Goal: Communication & Community: Participate in discussion

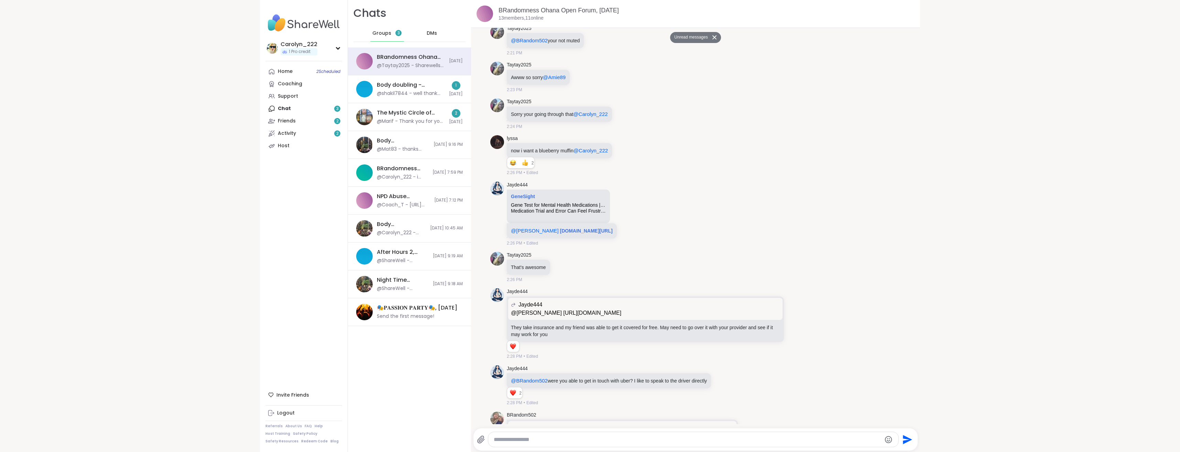
scroll to position [1146, 0]
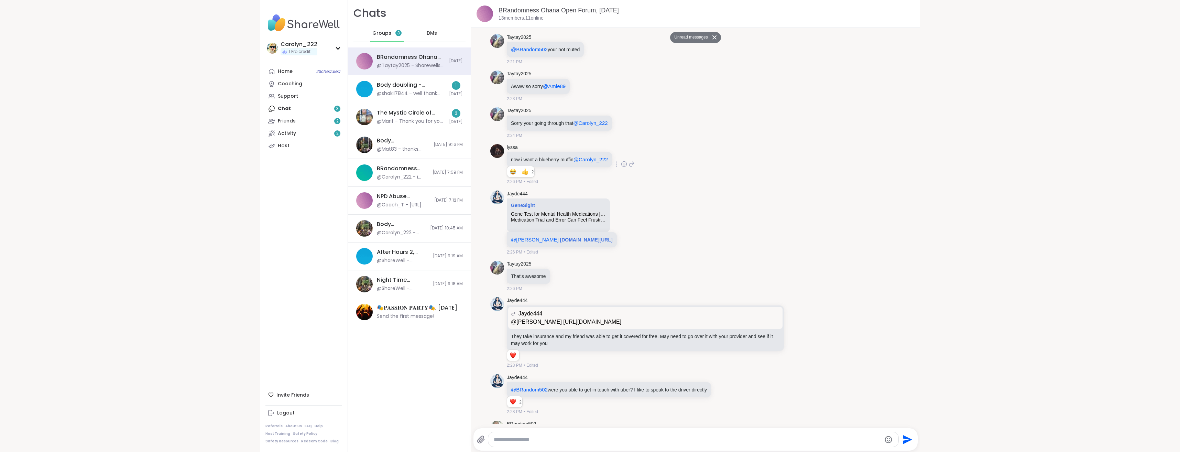
click at [622, 161] on icon at bounding box center [624, 164] width 6 height 7
click at [540, 150] on div "Select Reaction: Joy" at bounding box center [539, 153] width 6 height 6
click at [623, 123] on icon at bounding box center [624, 123] width 2 height 1
click at [571, 108] on div "Select Reaction: Heart" at bounding box center [569, 111] width 6 height 6
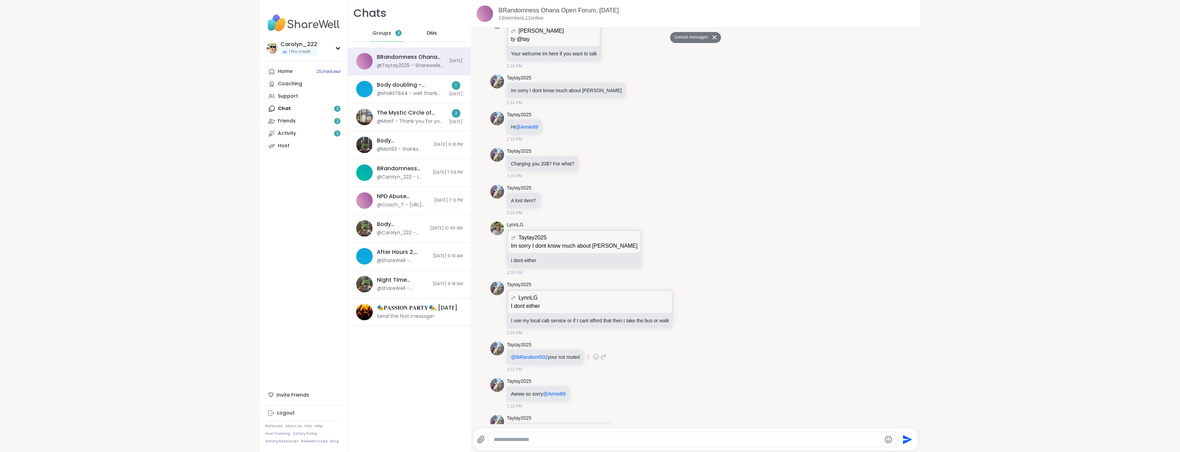
scroll to position [836, 0]
click at [561, 198] on icon at bounding box center [561, 202] width 6 height 8
type textarea "**********"
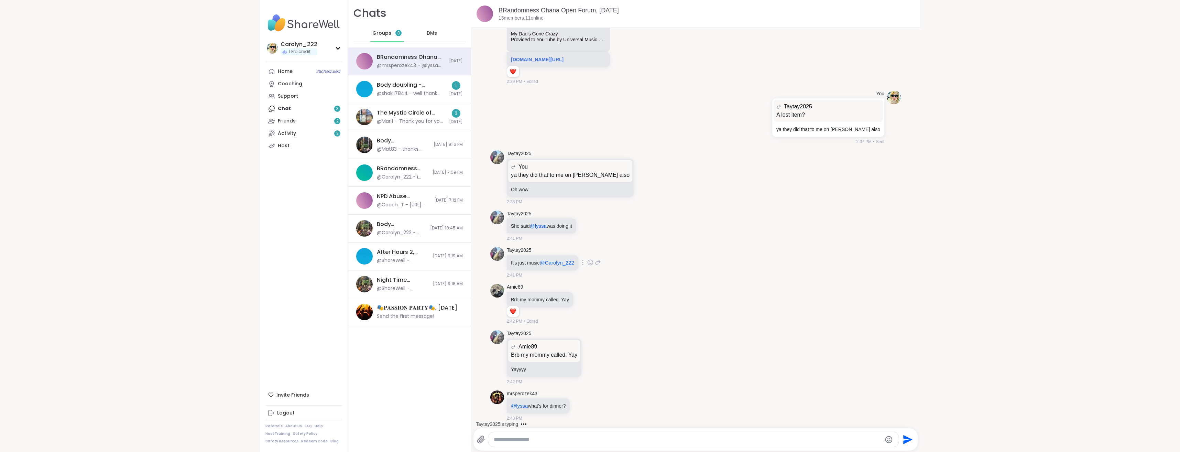
scroll to position [2380, 0]
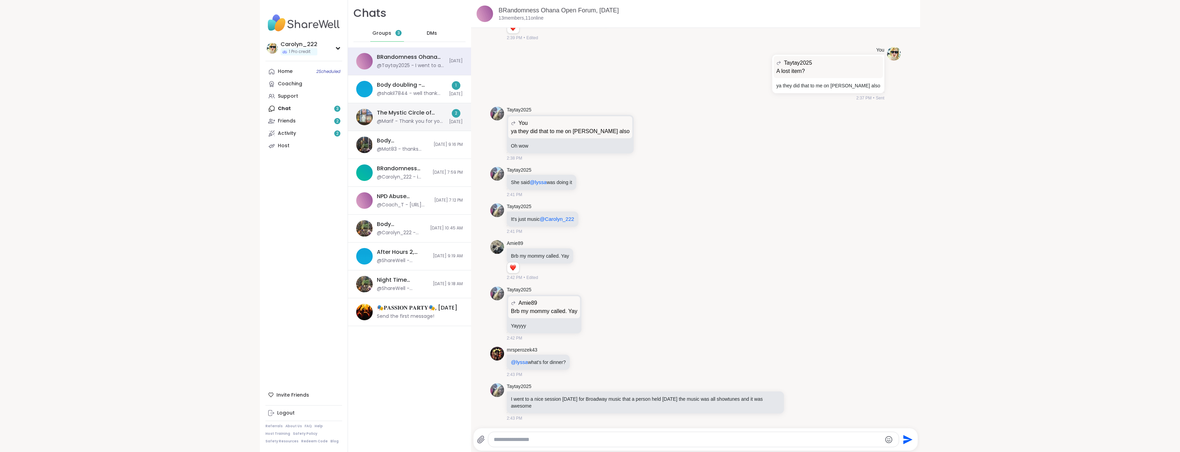
click at [413, 119] on div "@Marif - Thank you for your help. It was incredible" at bounding box center [411, 121] width 68 height 7
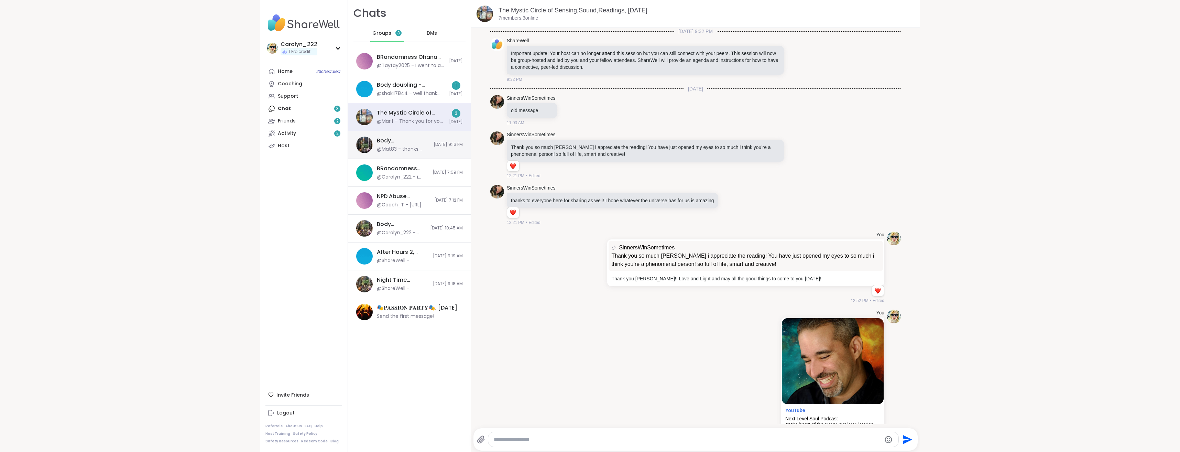
scroll to position [159, 0]
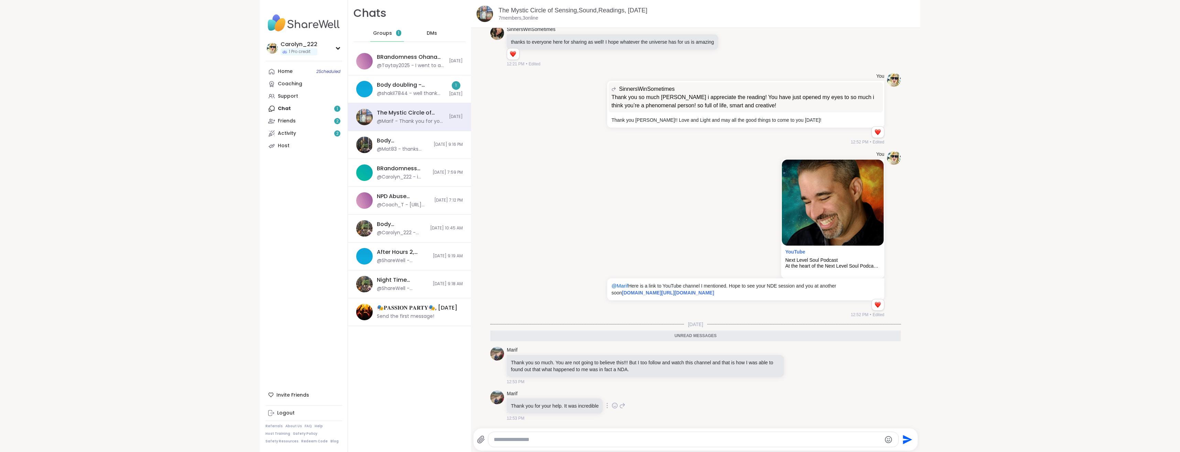
click at [612, 405] on icon at bounding box center [615, 405] width 6 height 7
click at [558, 396] on div "Select Reaction: Heart" at bounding box center [560, 394] width 6 height 6
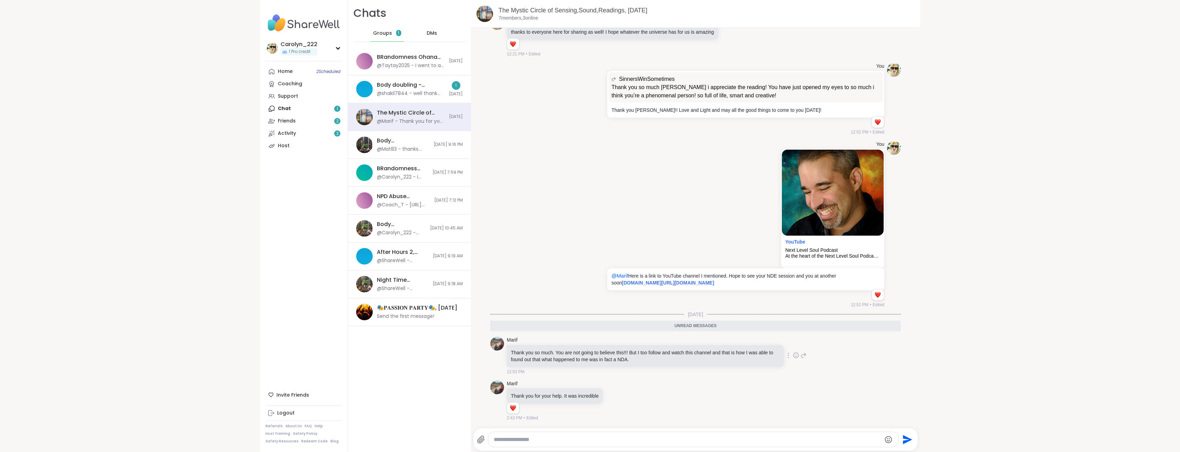
click at [793, 354] on icon at bounding box center [796, 355] width 6 height 7
click at [769, 345] on div "Select Reaction: Astonished" at bounding box center [772, 344] width 6 height 6
click at [406, 93] on div "@shakil7844 - well thank you folks!!!!! I might go to the gym and have me time" at bounding box center [411, 93] width 68 height 7
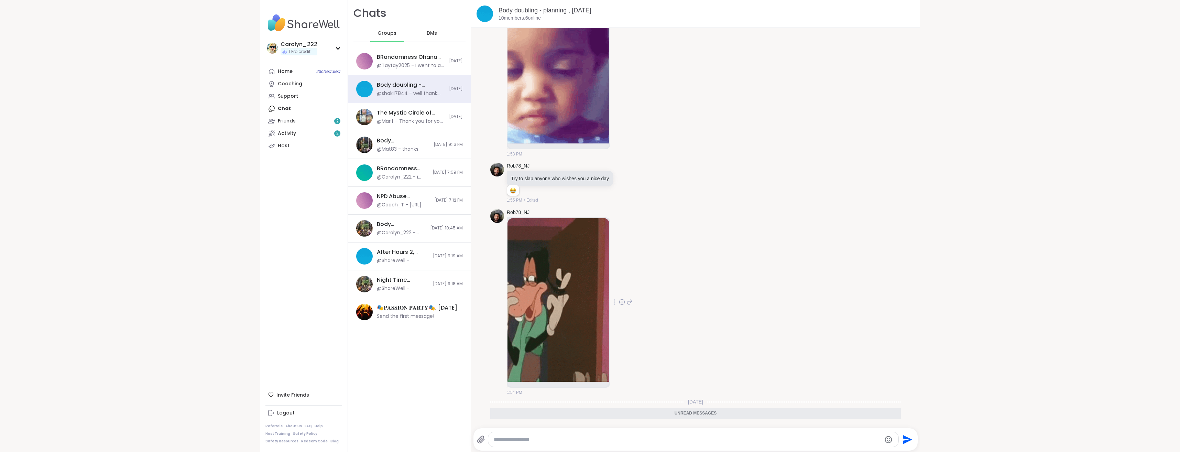
scroll to position [3567, 0]
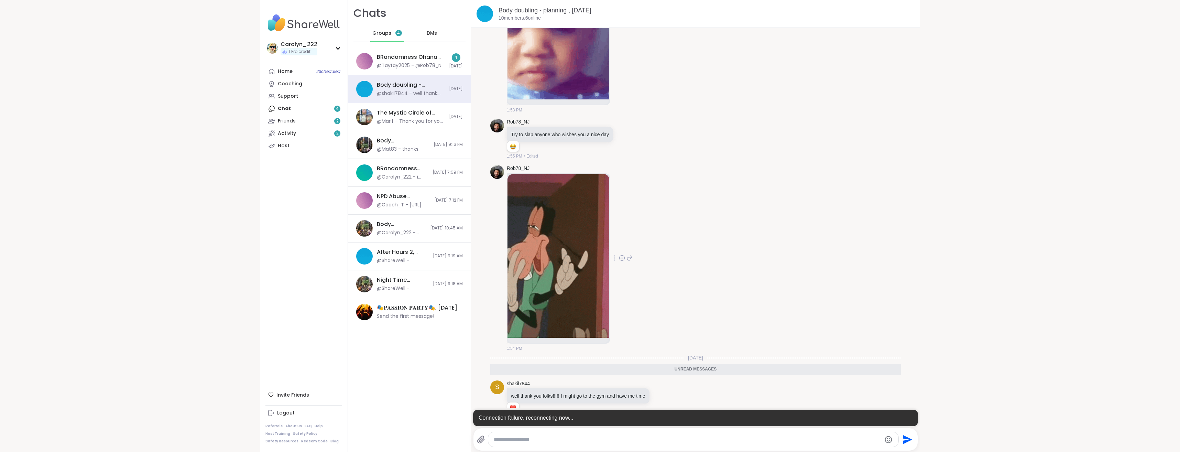
click at [738, 256] on div "Rob78_NJ 1:54 PM" at bounding box center [695, 258] width 411 height 192
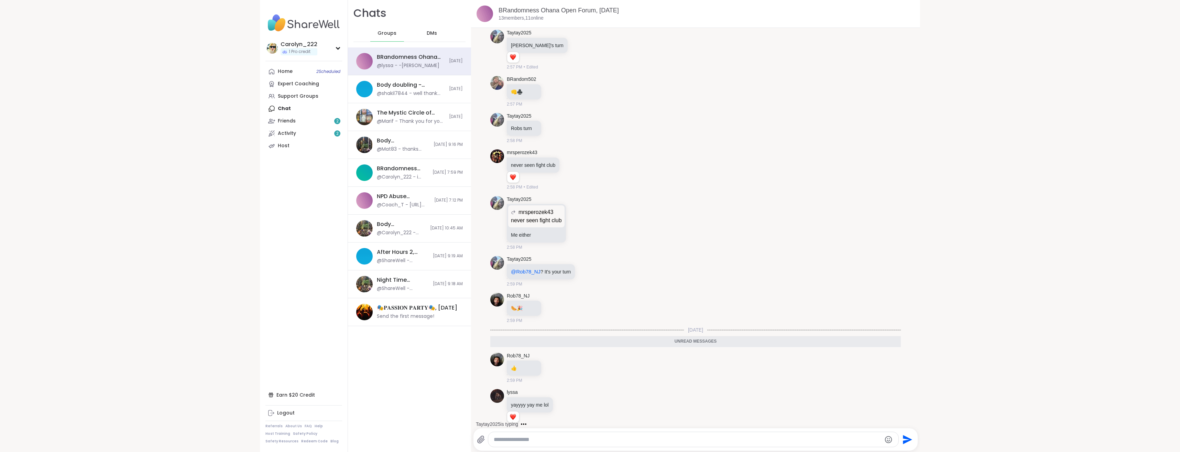
scroll to position [3678, 0]
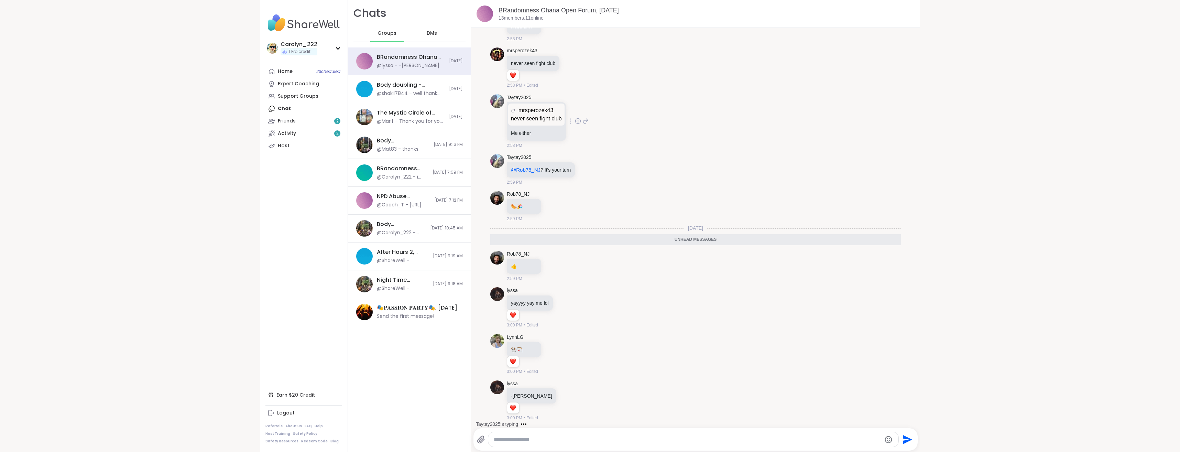
click at [577, 121] on icon at bounding box center [578, 121] width 6 height 7
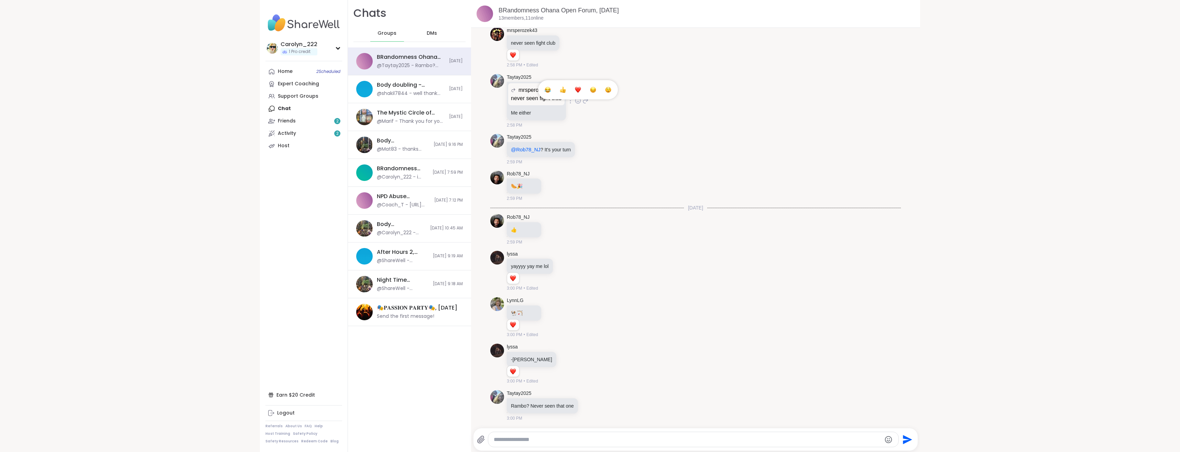
click at [605, 91] on div "Select Reaction: Astonished" at bounding box center [608, 90] width 6 height 6
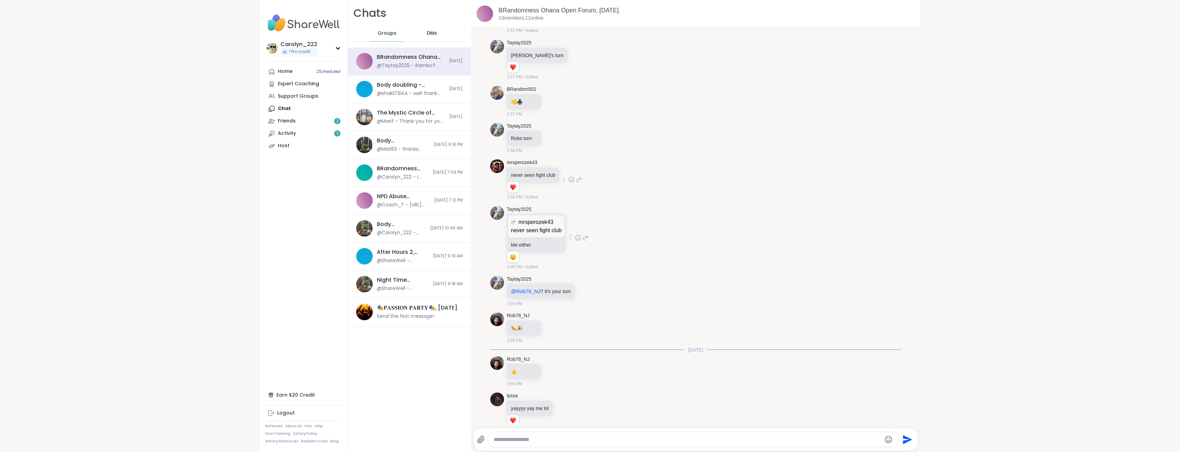
scroll to position [3561, 0]
click at [569, 186] on icon at bounding box center [572, 183] width 6 height 7
click at [599, 176] on span "Select Reaction: Astonished" at bounding box center [602, 172] width 6 height 7
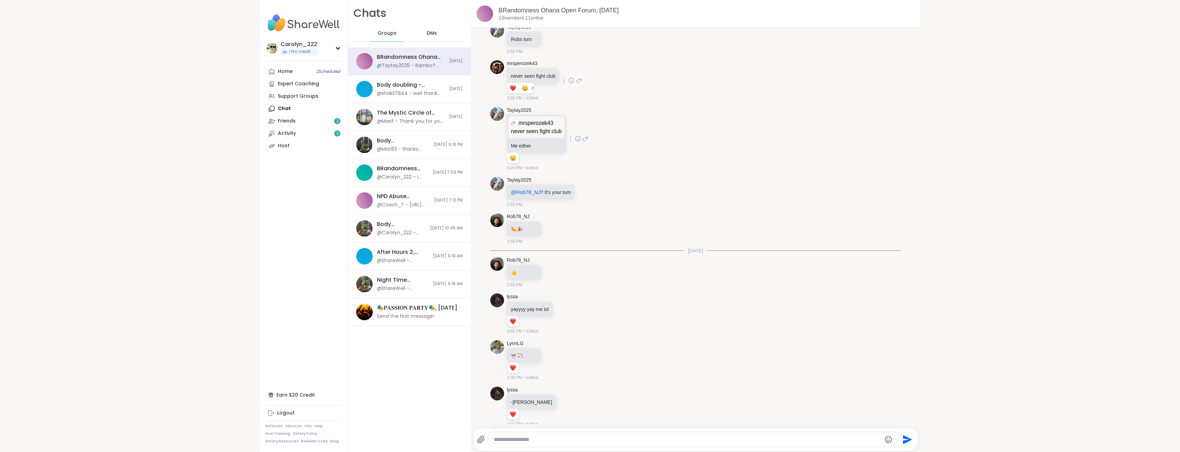
scroll to position [3709, 0]
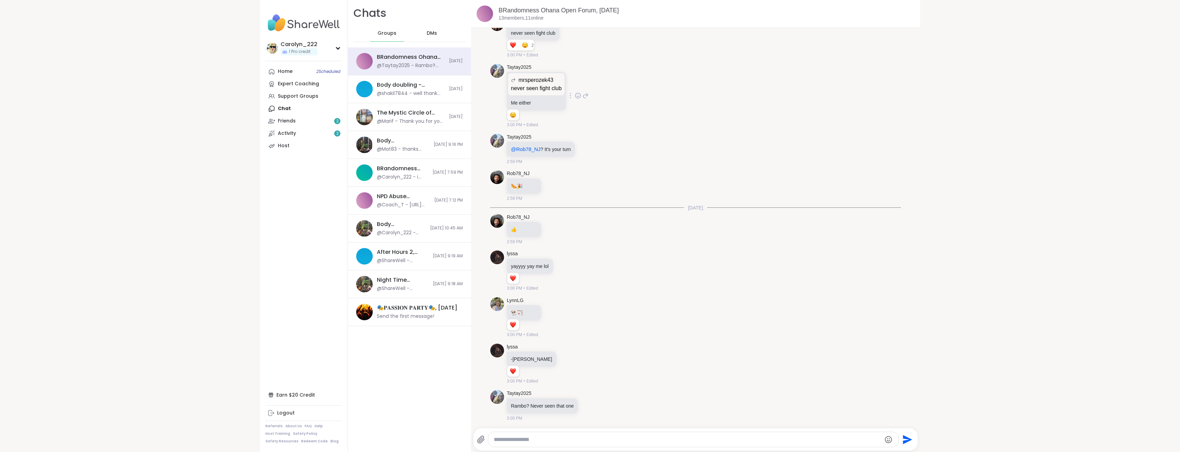
click at [886, 440] on icon "Emoji picker" at bounding box center [889, 439] width 8 height 8
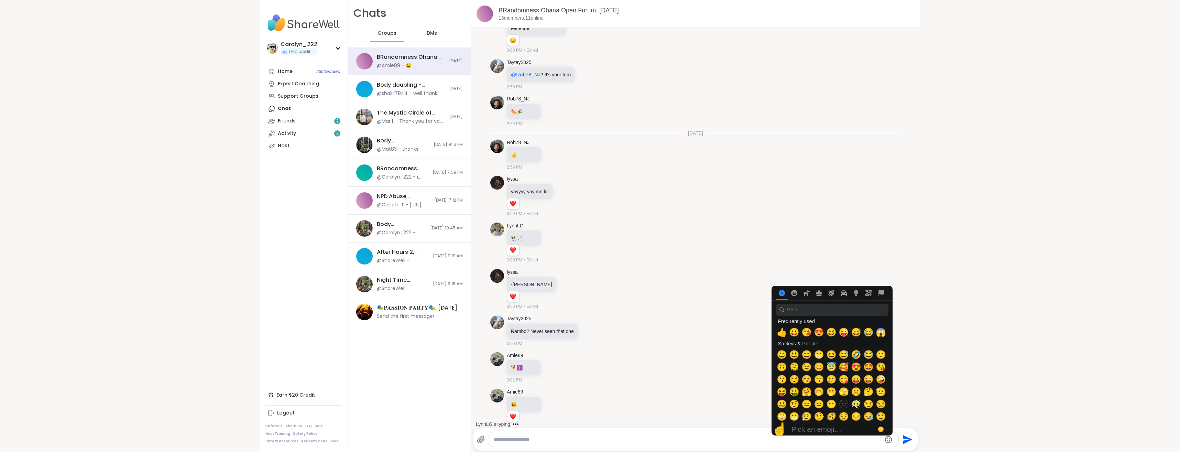
scroll to position [3791, 0]
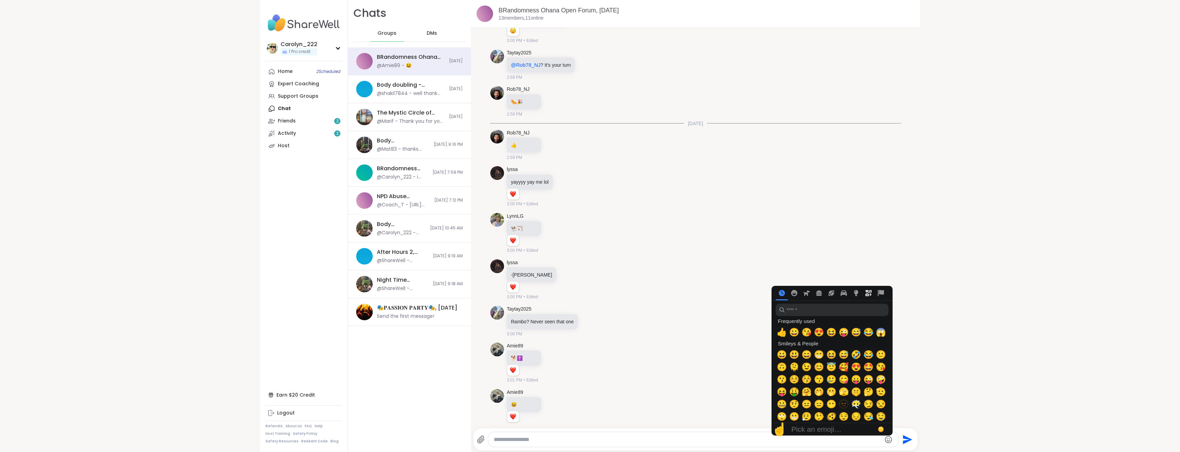
click at [866, 294] on icon "Symbols" at bounding box center [869, 293] width 6 height 6
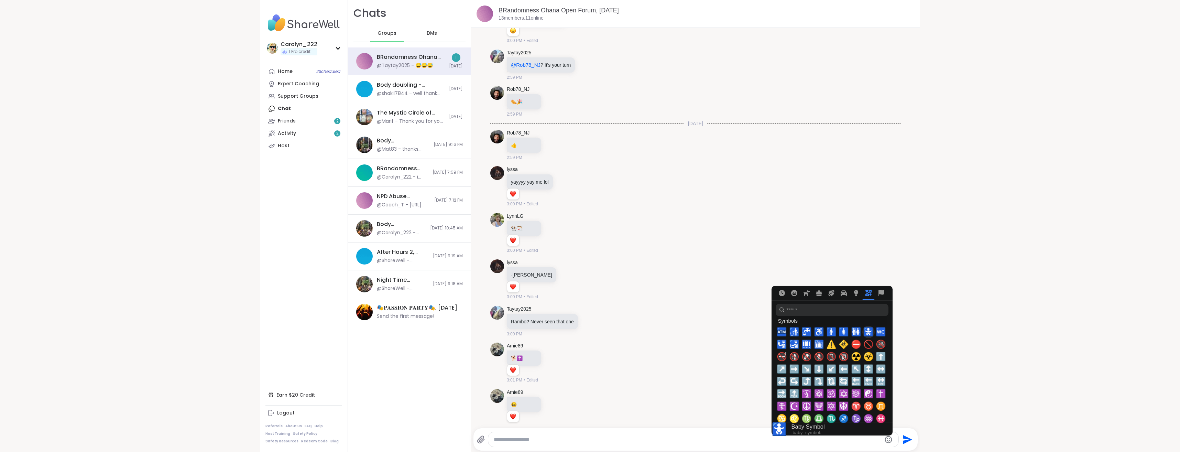
scroll to position [3838, 0]
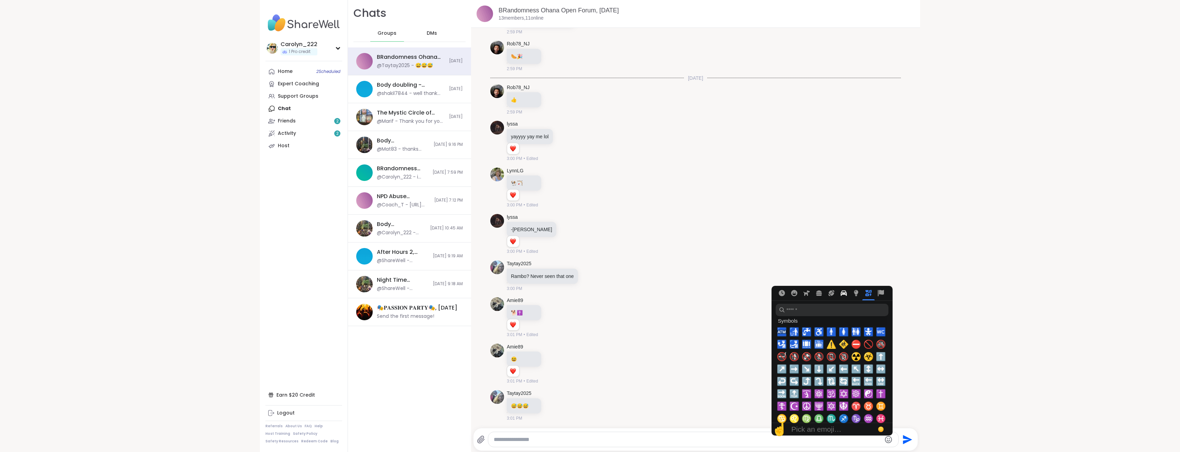
click at [842, 295] on icon "Travel & Places" at bounding box center [844, 293] width 6 height 6
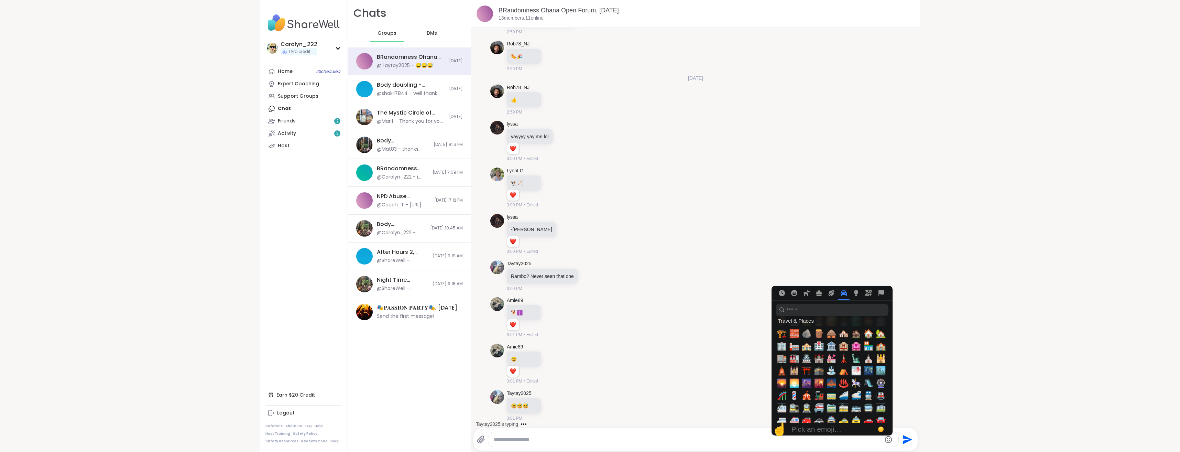
scroll to position [1348, 0]
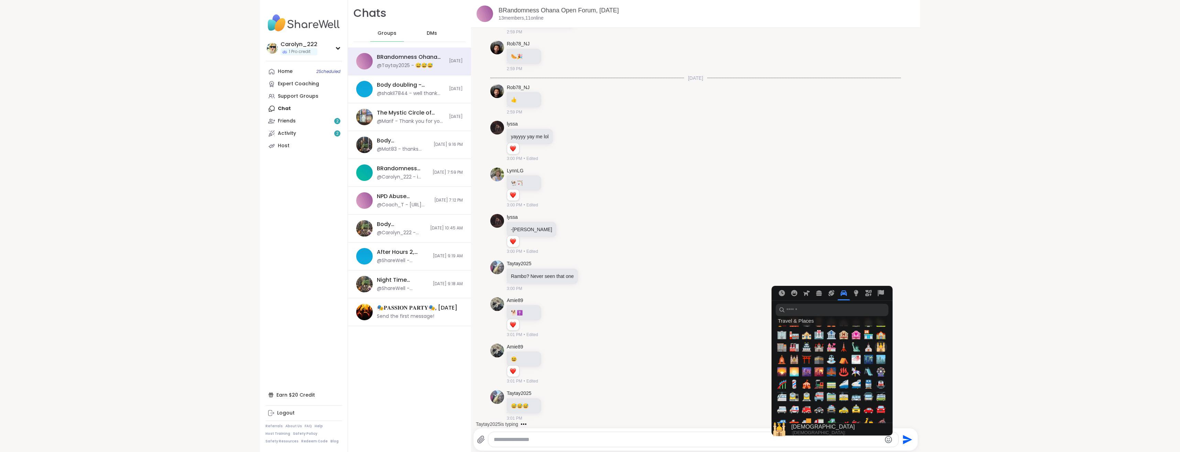
click at [879, 348] on span "🕌" at bounding box center [881, 347] width 10 height 10
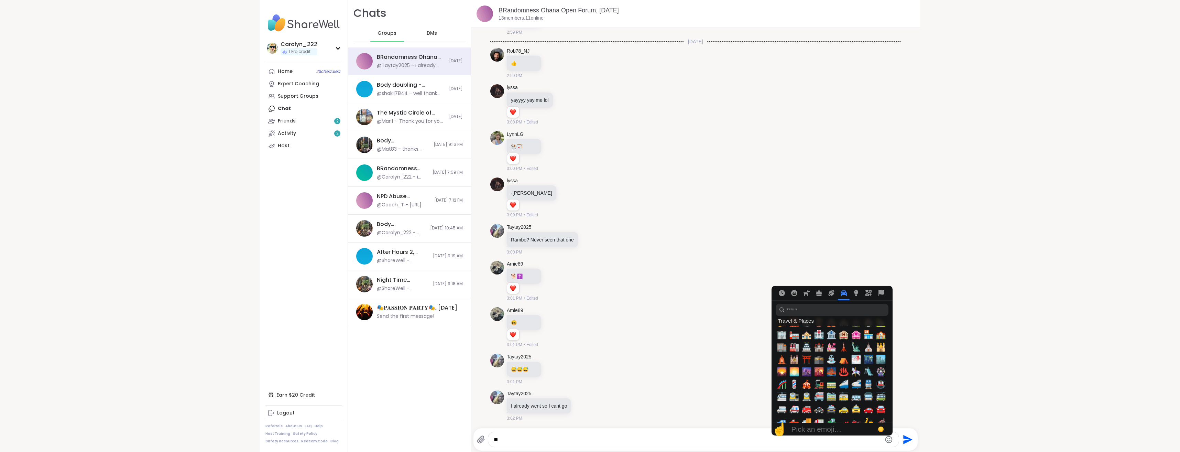
click at [904, 439] on icon "Send" at bounding box center [907, 439] width 11 height 11
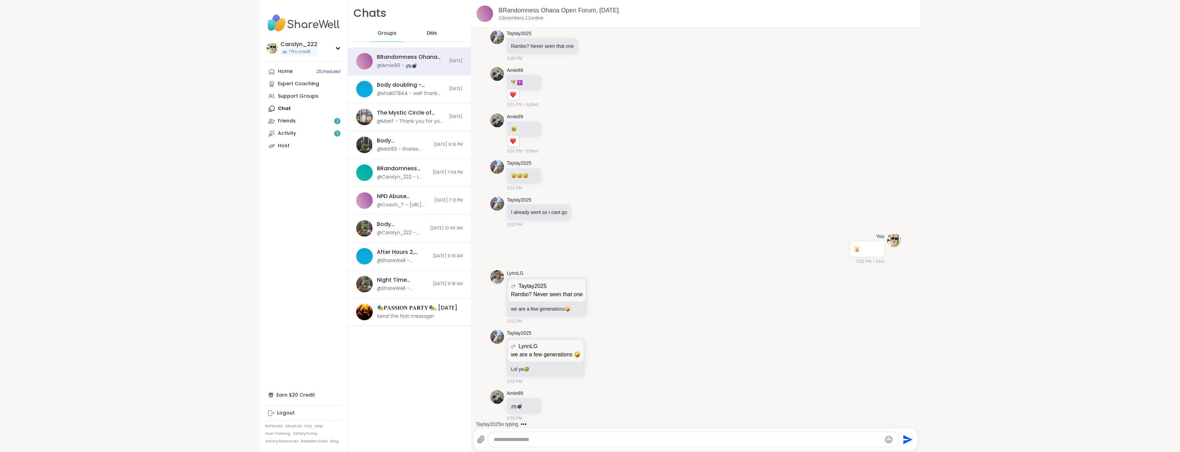
scroll to position [4078, 0]
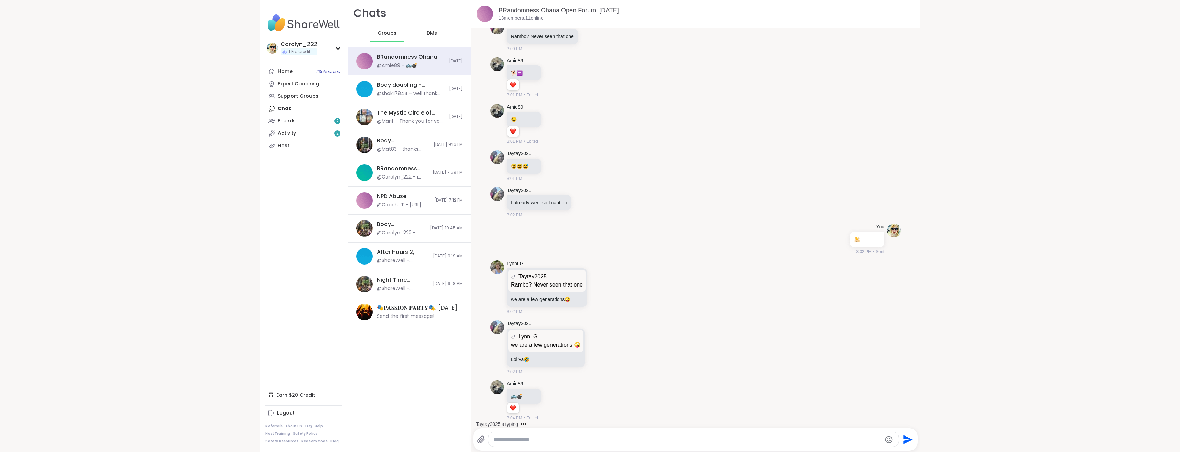
click at [887, 439] on icon "Emoji picker" at bounding box center [889, 439] width 8 height 8
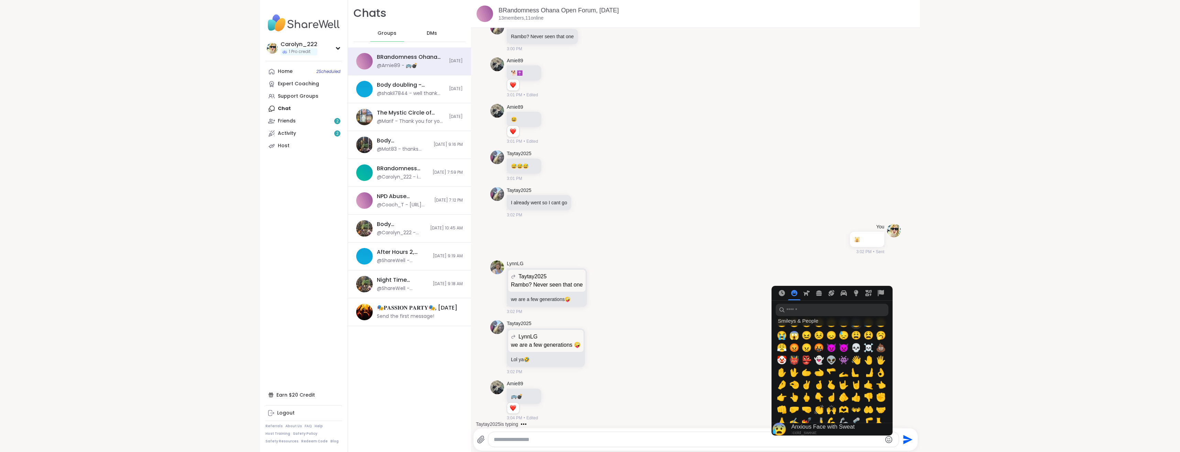
scroll to position [172, 0]
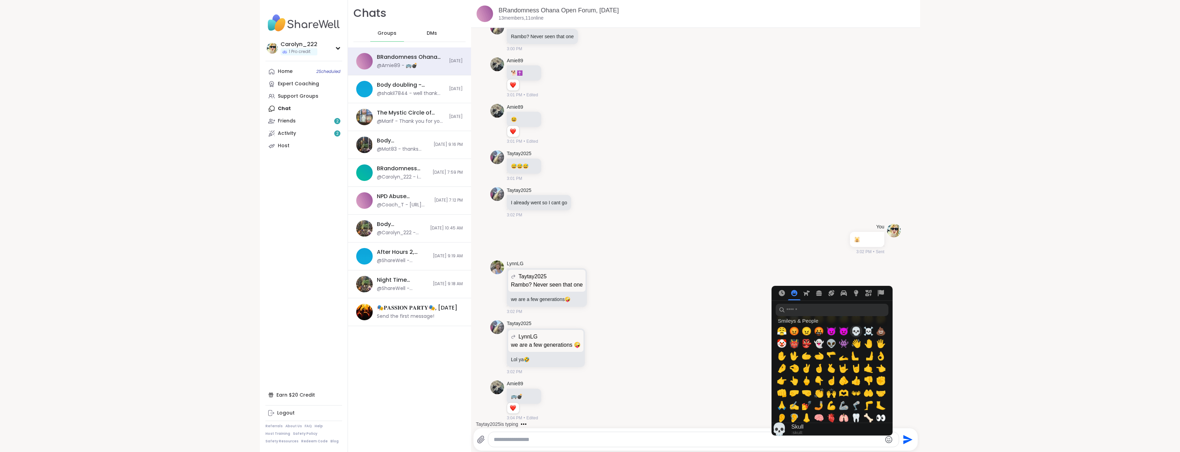
click at [853, 333] on span "💀" at bounding box center [856, 331] width 10 height 10
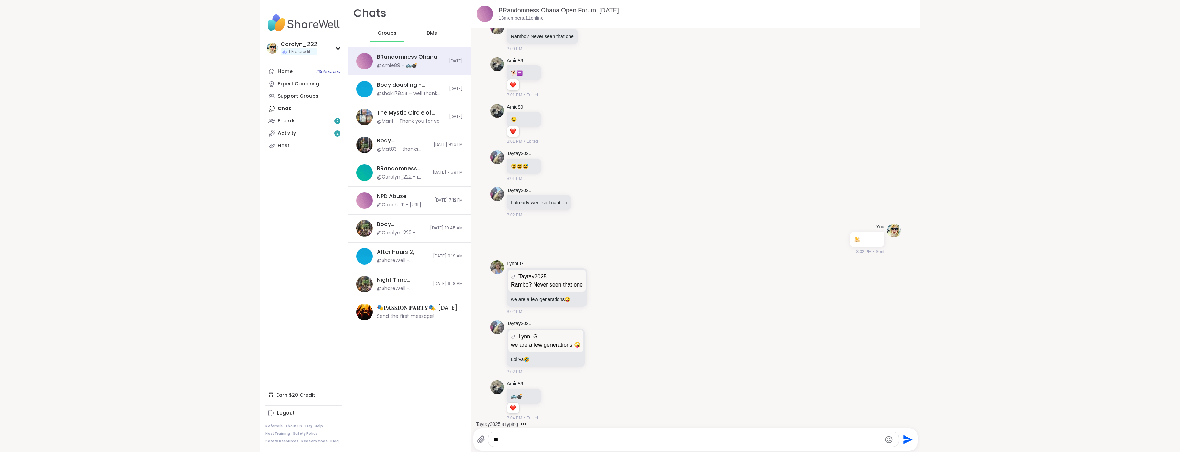
click at [904, 442] on icon "Send" at bounding box center [908, 439] width 9 height 9
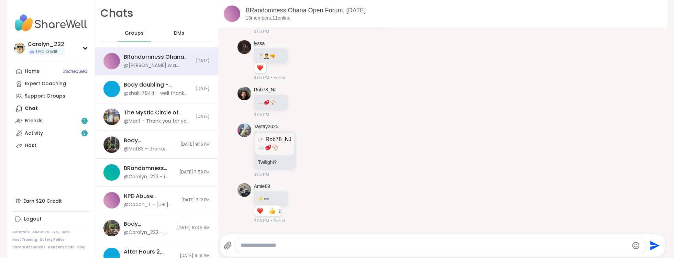
scroll to position [4582, 0]
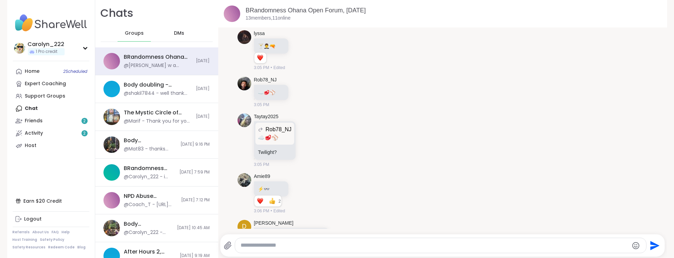
drag, startPoint x: 636, startPoint y: 245, endPoint x: 626, endPoint y: 243, distance: 9.8
click at [636, 245] on icon "Emoji picker" at bounding box center [636, 246] width 8 height 8
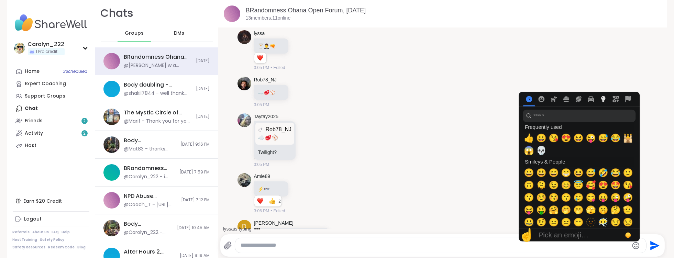
click at [602, 100] on icon "Objects" at bounding box center [604, 99] width 4 height 6
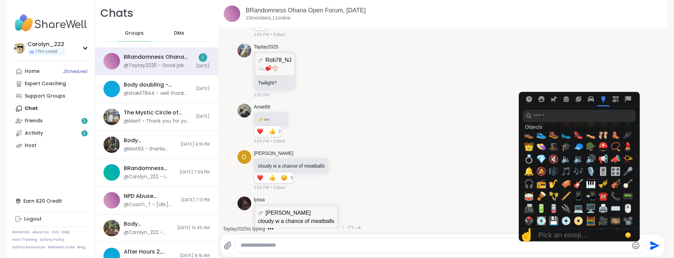
scroll to position [4721, 0]
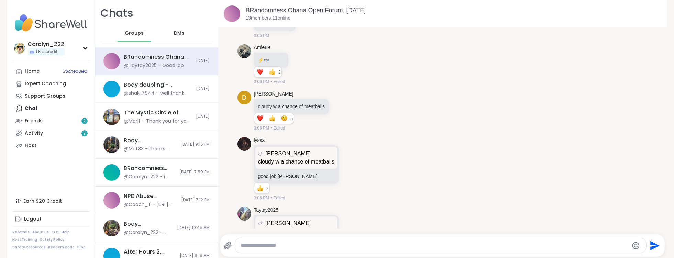
click at [410, 248] on textarea "Type your message" at bounding box center [435, 245] width 388 height 7
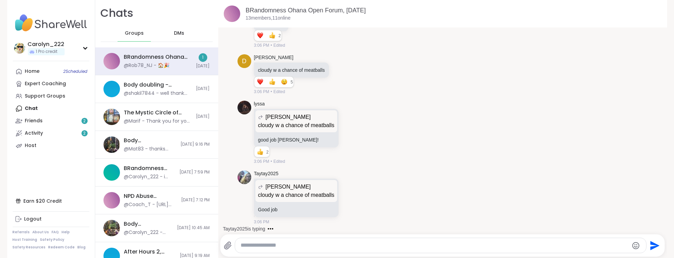
scroll to position [4794, 0]
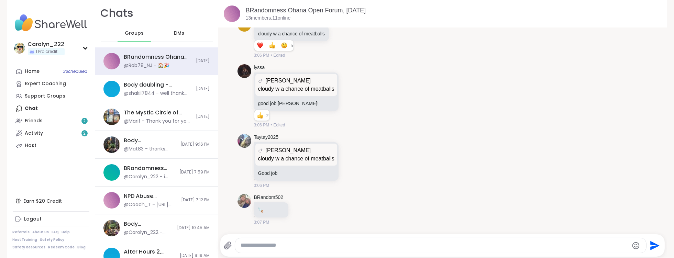
click at [634, 247] on icon "Emoji picker" at bounding box center [636, 245] width 7 height 7
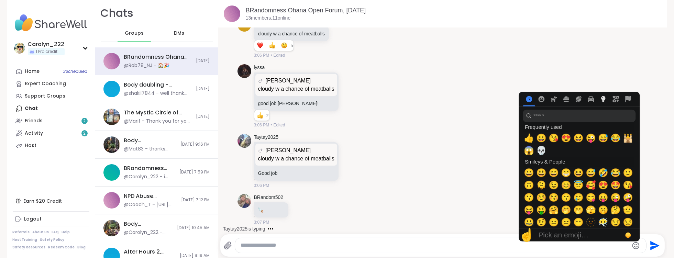
click at [603, 100] on icon "Objects" at bounding box center [604, 99] width 4 height 6
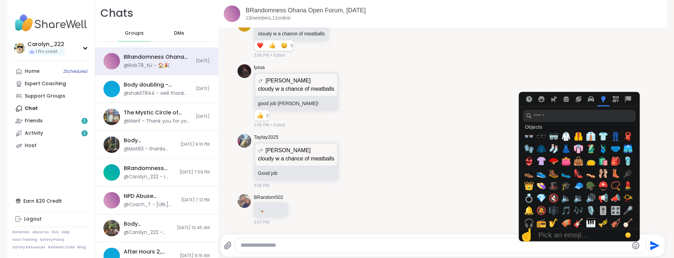
click at [588, 100] on icon "Travel & Places" at bounding box center [591, 100] width 6 height 6
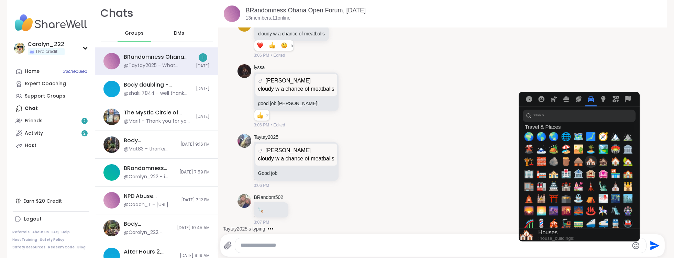
scroll to position [4830, 0]
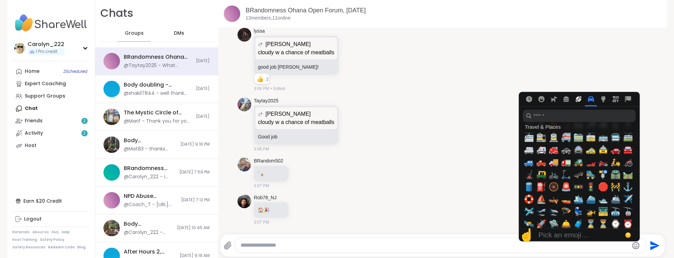
click at [576, 100] on icon "Activity" at bounding box center [579, 99] width 6 height 6
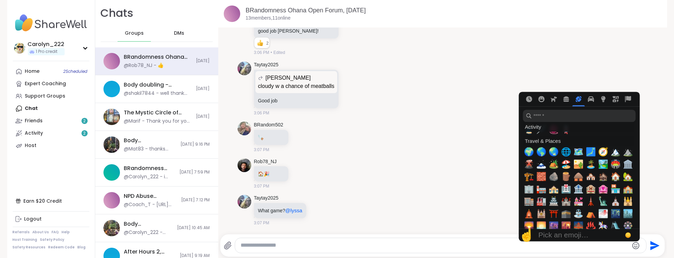
scroll to position [1330, 0]
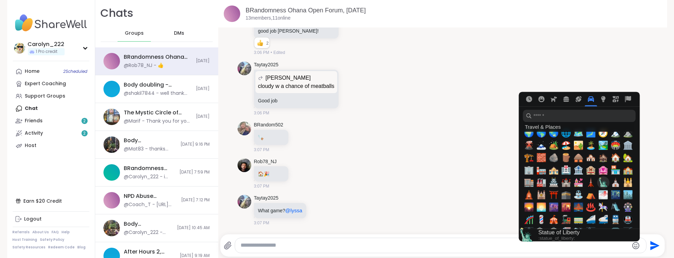
click at [604, 183] on span "🗽" at bounding box center [603, 183] width 10 height 10
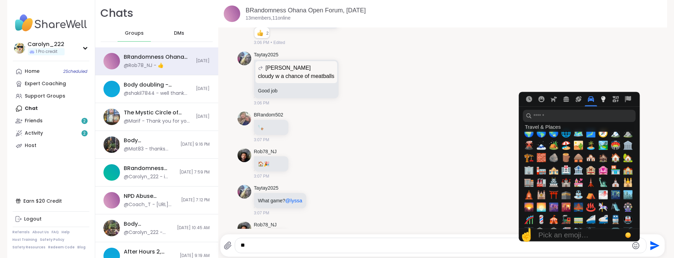
click at [603, 101] on icon "Objects" at bounding box center [603, 99] width 6 height 6
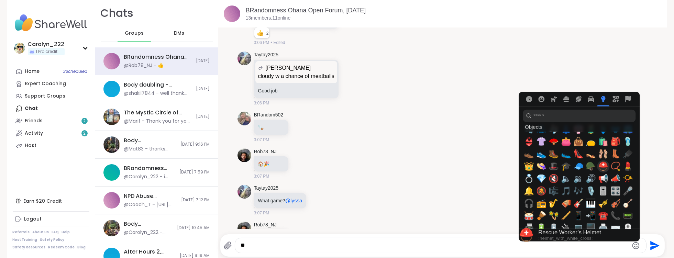
scroll to position [1725, 0]
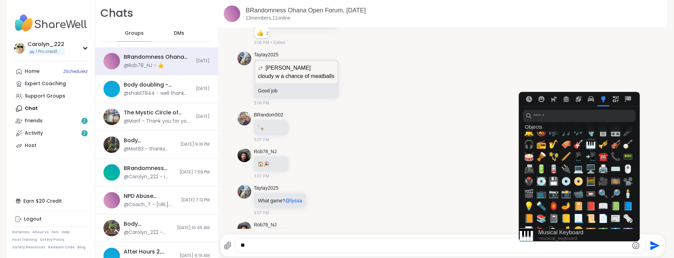
click at [591, 146] on span "🎹" at bounding box center [591, 145] width 10 height 10
click at [540, 101] on icon "Smileys & People" at bounding box center [542, 99] width 6 height 6
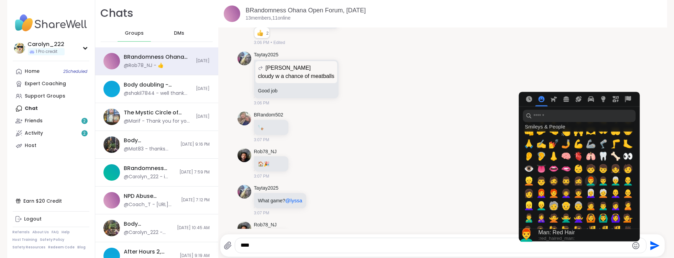
scroll to position [251, 0]
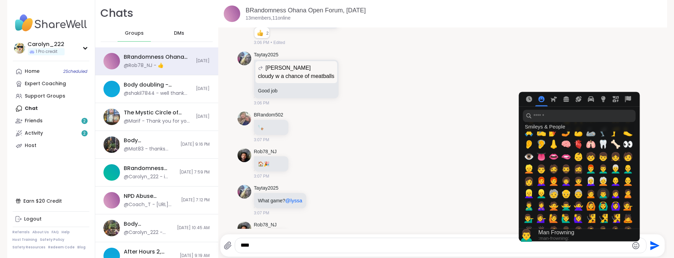
click at [603, 196] on span "🙍‍♂️" at bounding box center [603, 194] width 10 height 10
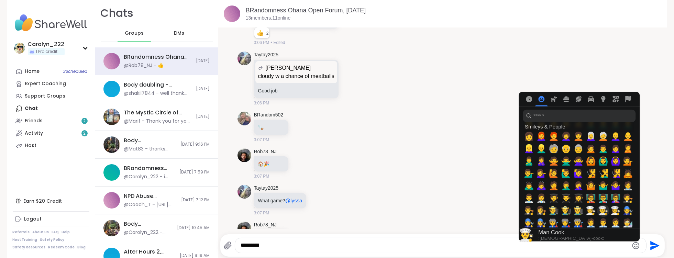
scroll to position [310, 0]
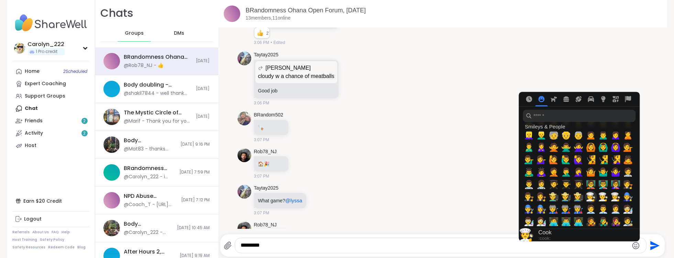
type textarea "*********"
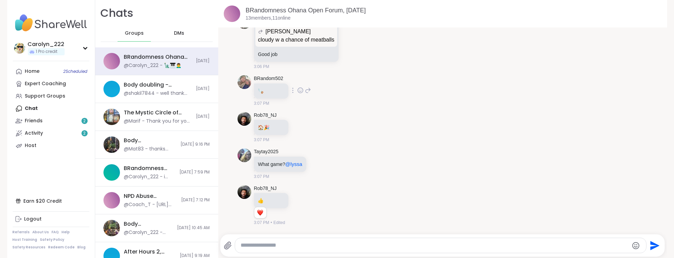
click at [587, 73] on div "BRandom502 🪚 3:07 PM" at bounding box center [443, 91] width 411 height 37
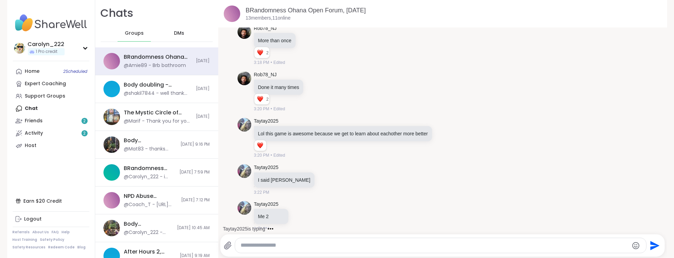
scroll to position [5806, 0]
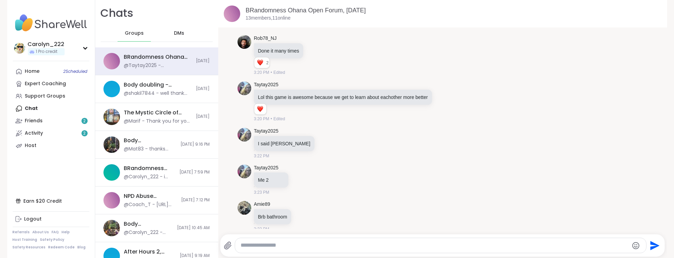
click at [420, 249] on icon at bounding box center [423, 253] width 6 height 8
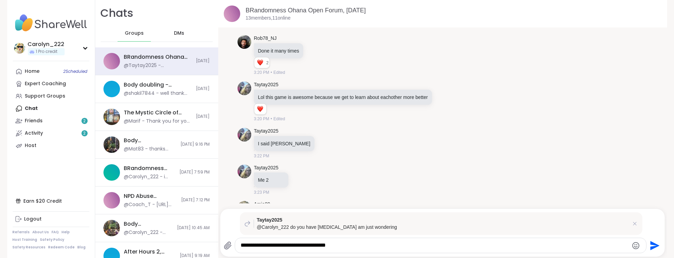
type textarea "**********"
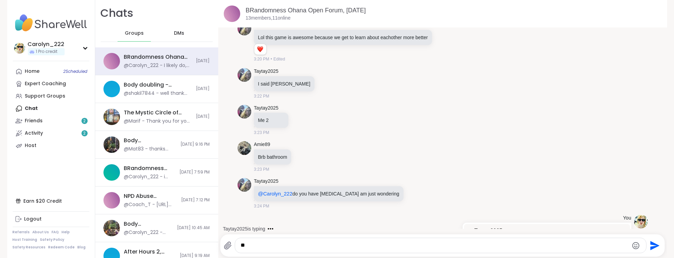
type textarea "*"
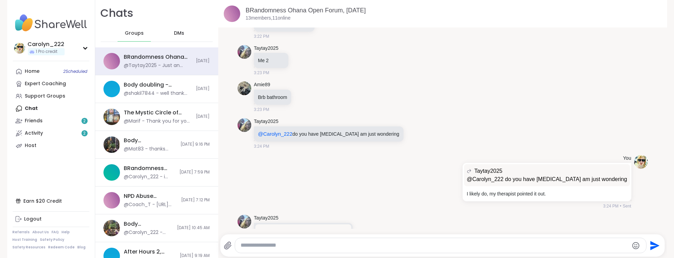
click at [372, 238] on icon at bounding box center [372, 242] width 6 height 8
type textarea "**********"
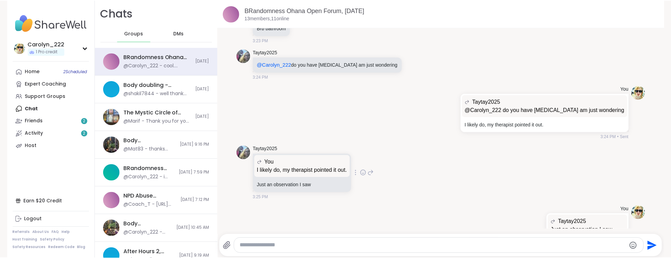
scroll to position [6004, 0]
click at [25, 122] on div "Friends 2" at bounding box center [34, 121] width 18 height 7
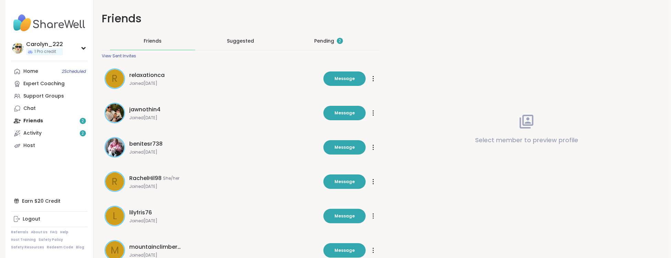
click at [328, 42] on div "Pending 2" at bounding box center [328, 40] width 29 height 7
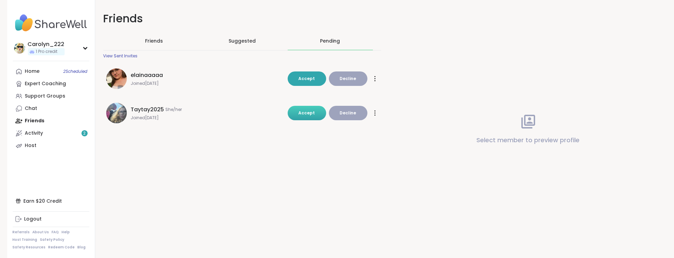
click at [302, 115] on span "Accept" at bounding box center [307, 113] width 17 height 6
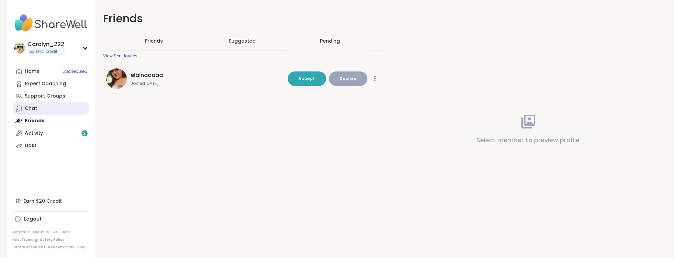
click at [31, 110] on div "Chat" at bounding box center [31, 108] width 12 height 7
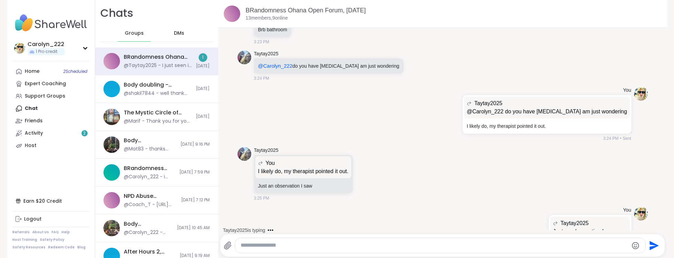
scroll to position [6071, 0]
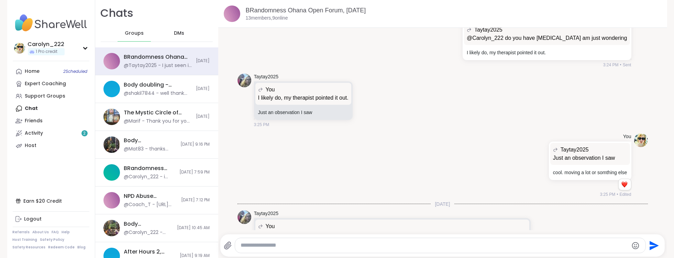
click at [540, 237] on icon at bounding box center [543, 240] width 6 height 7
click at [470, 227] on div "Select Reaction: Thumbs up" at bounding box center [473, 230] width 6 height 6
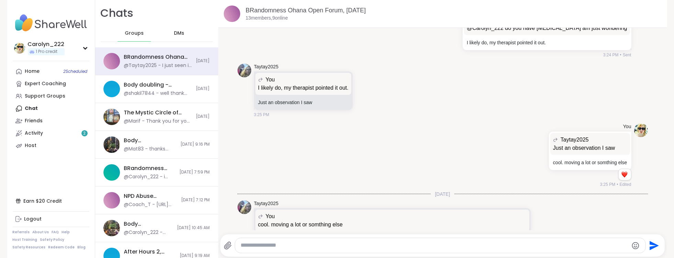
click at [359, 244] on textarea "Type your message" at bounding box center [435, 245] width 388 height 7
type textarea "**********"
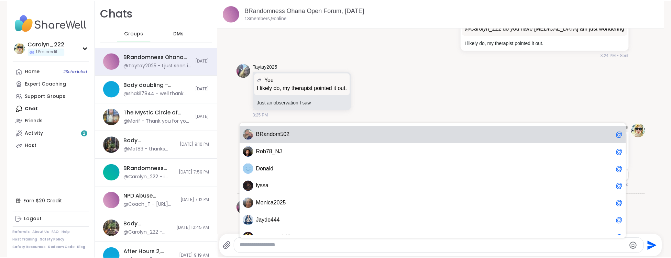
scroll to position [6117, 0]
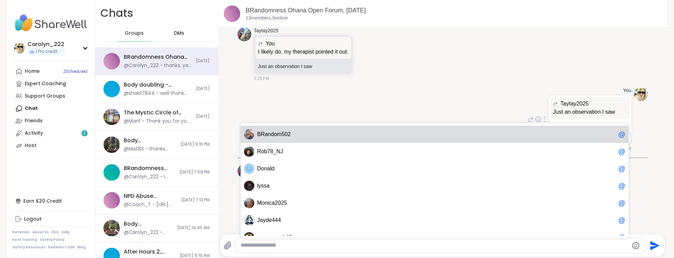
click at [356, 91] on div "You Taytay2025 Just an observation I saw Just an observation I saw cool. moving…" at bounding box center [443, 120] width 411 height 70
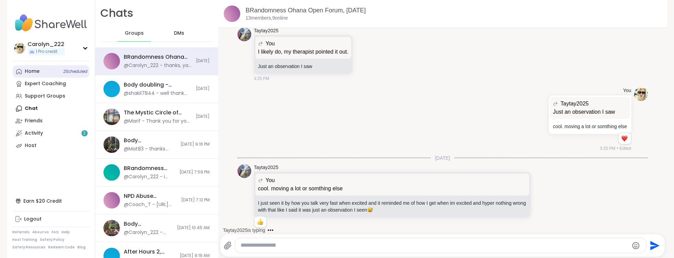
click at [37, 69] on div "Home 2 Scheduled" at bounding box center [32, 71] width 15 height 7
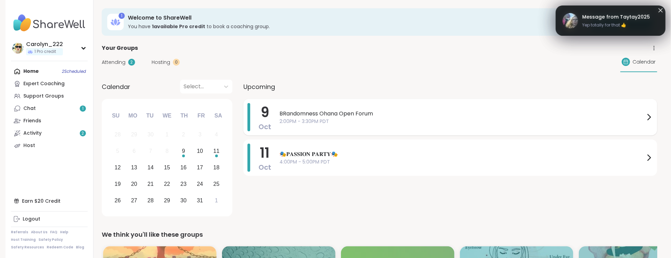
click at [297, 120] on span "2:00PM - 3:30PM PDT" at bounding box center [463, 121] width 366 height 7
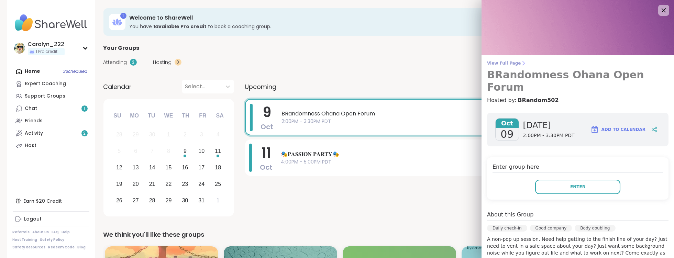
click at [497, 65] on span "View Full Page" at bounding box center [578, 64] width 182 height 6
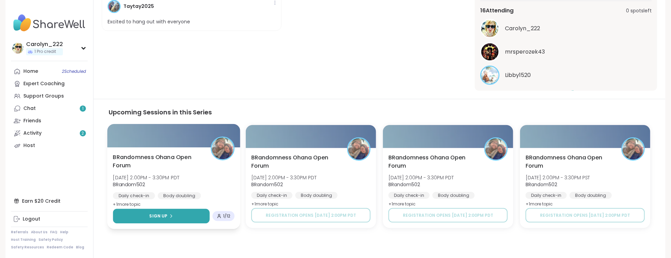
scroll to position [237, 0]
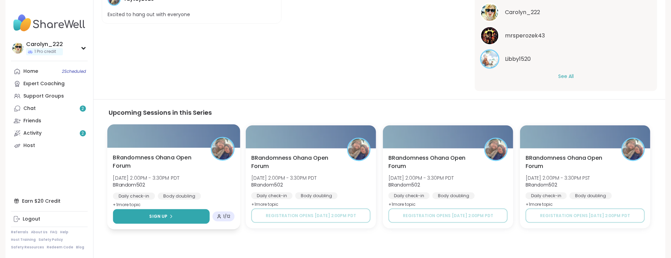
click at [179, 216] on button "Sign Up" at bounding box center [161, 216] width 97 height 15
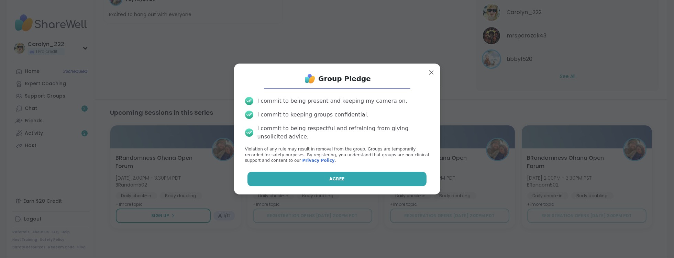
click at [271, 182] on button "Agree" at bounding box center [337, 179] width 179 height 14
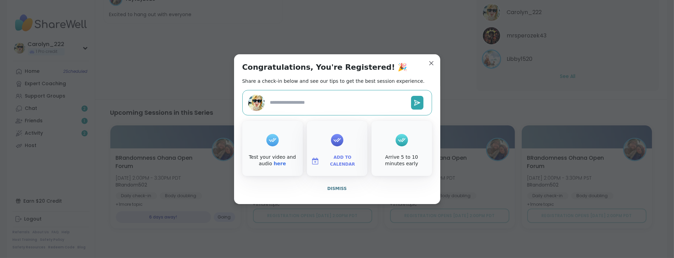
type textarea "*"
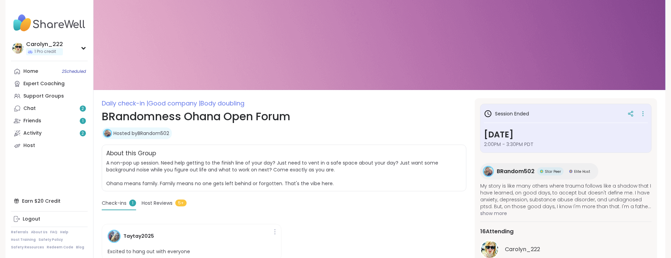
scroll to position [0, 0]
click at [26, 73] on div "Home 2 Scheduled" at bounding box center [30, 71] width 15 height 7
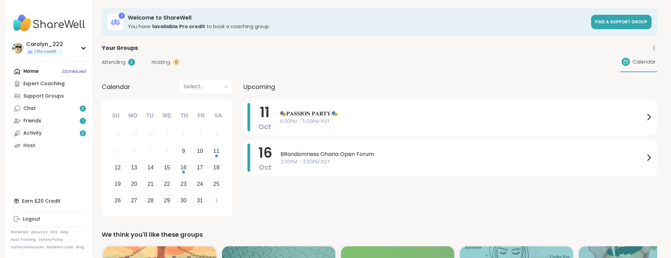
click at [32, 70] on div "Home 2 Scheduled Expert Coaching Support Groups Chat 2 Friends 1 Activity 2 Host" at bounding box center [49, 108] width 77 height 87
click at [80, 72] on div "Home 2 Scheduled Expert Coaching Support Groups Chat 2 Friends 1 Activity 2 Host" at bounding box center [49, 108] width 77 height 87
click at [79, 73] on div "Home 2 Scheduled Expert Coaching Support Groups Chat 2 Friends 1 Activity 2 Host" at bounding box center [49, 108] width 77 height 87
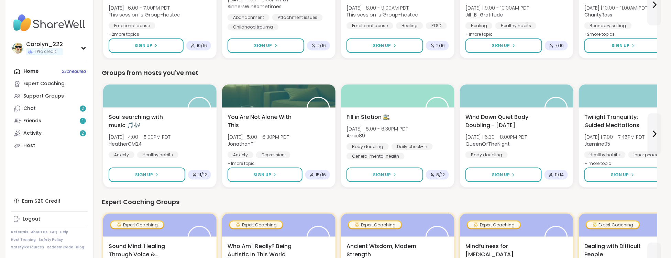
scroll to position [236, 0]
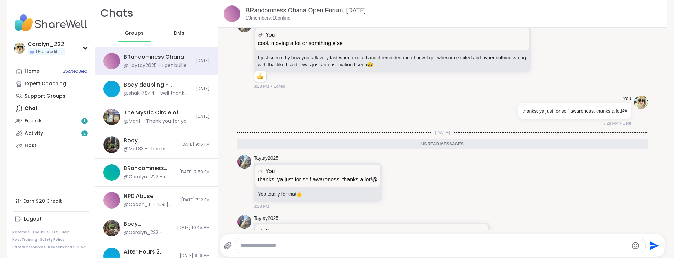
click at [504, 239] on icon at bounding box center [502, 242] width 6 height 7
click at [512, 238] on icon at bounding box center [510, 242] width 6 height 8
click at [501, 239] on icon at bounding box center [502, 242] width 6 height 7
click at [464, 228] on div "Select Reaction: Sad" at bounding box center [462, 231] width 6 height 6
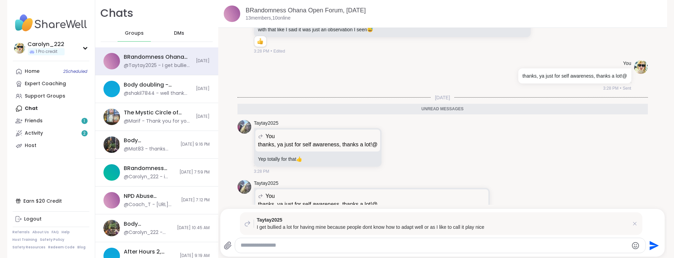
click at [391, 245] on textarea "Type your message" at bounding box center [435, 245] width 388 height 7
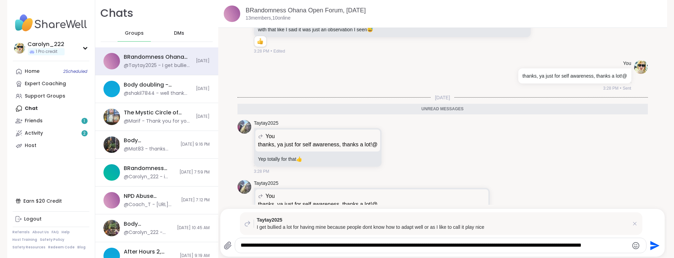
type textarea "**********"
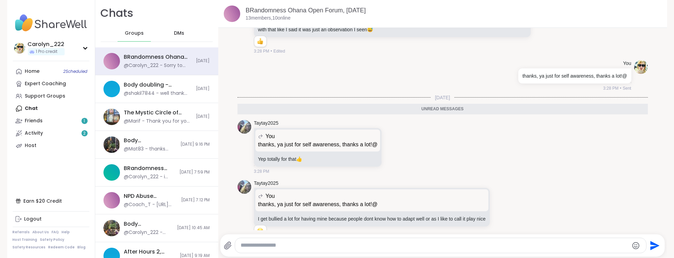
scroll to position [5876, 0]
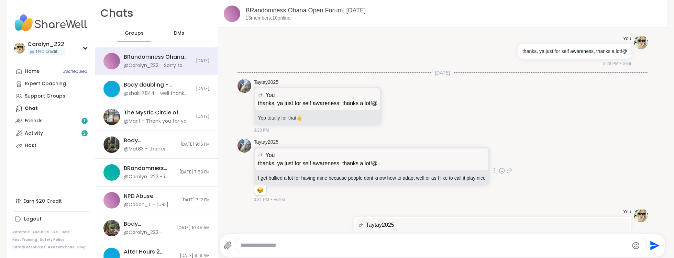
drag, startPoint x: 391, startPoint y: 245, endPoint x: 305, endPoint y: 158, distance: 122.6
click at [305, 197] on div "3:31 PM • Edited" at bounding box center [372, 200] width 237 height 6
click at [257, 139] on link "Taytay2025" at bounding box center [266, 142] width 25 height 7
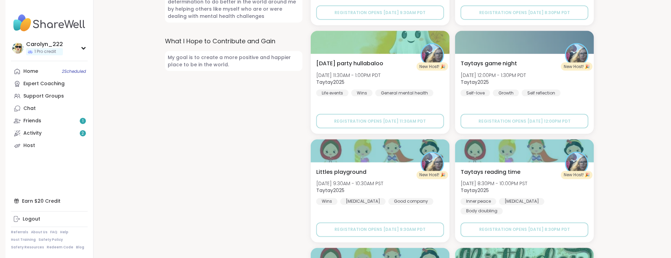
scroll to position [458, 0]
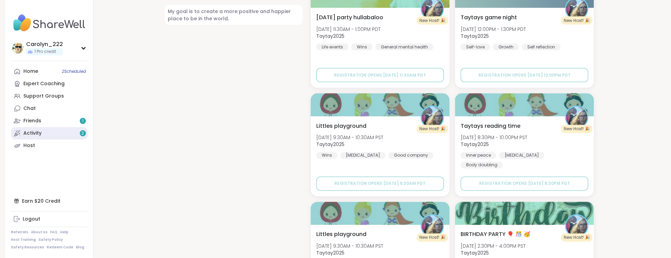
click at [48, 135] on link "Activity 2" at bounding box center [49, 133] width 77 height 12
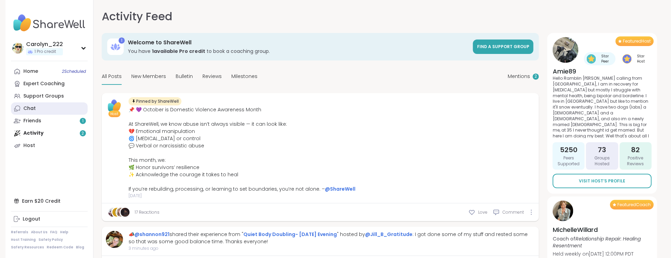
click at [48, 110] on link "Chat" at bounding box center [49, 108] width 77 height 12
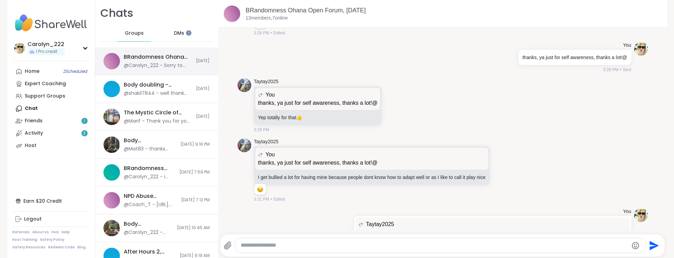
click at [136, 66] on div "@Carolyn_222 - Sorry to hear that. It is an abelist society where if you are di…" at bounding box center [158, 65] width 68 height 7
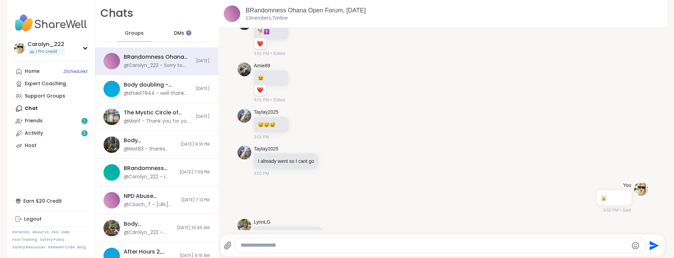
scroll to position [4245, 0]
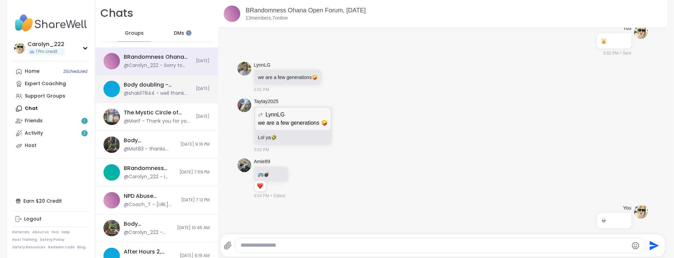
click at [173, 89] on div "Body doubling - planning , Oct 09 @shakil7844 - well thank you folks!!!!! I mig…" at bounding box center [158, 89] width 68 height 16
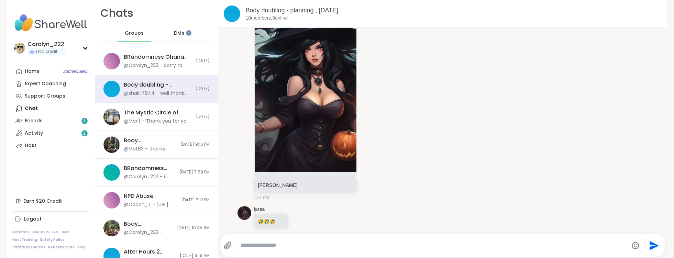
scroll to position [1419, 0]
